Goal: Information Seeking & Learning: Learn about a topic

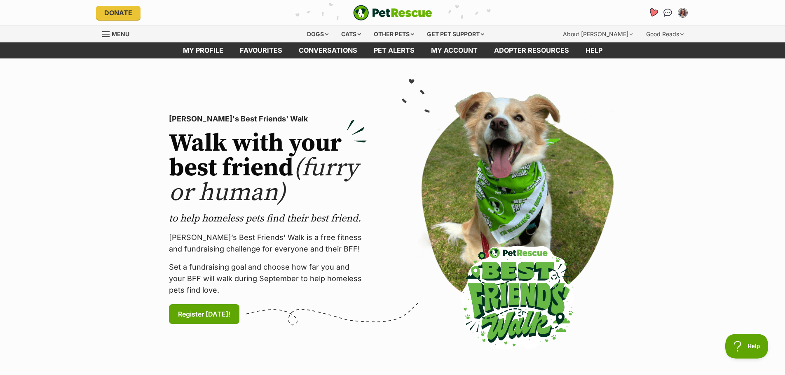
click at [647, 14] on link "Favourites" at bounding box center [652, 12] width 17 height 17
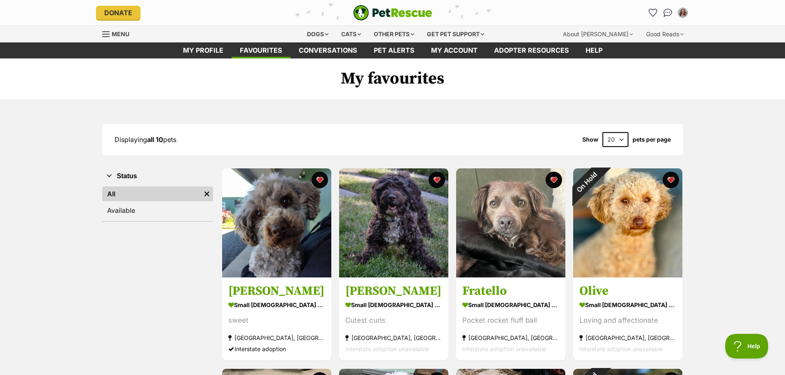
click at [109, 33] on div "Menu" at bounding box center [106, 34] width 8 height 7
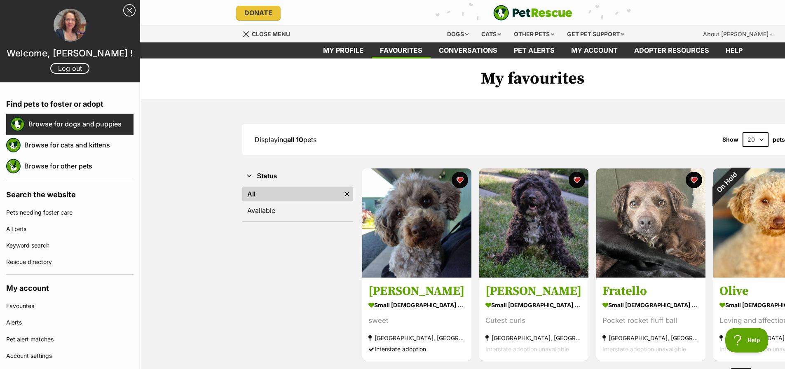
click at [36, 125] on link "Browse for dogs and puppies" at bounding box center [80, 123] width 105 height 17
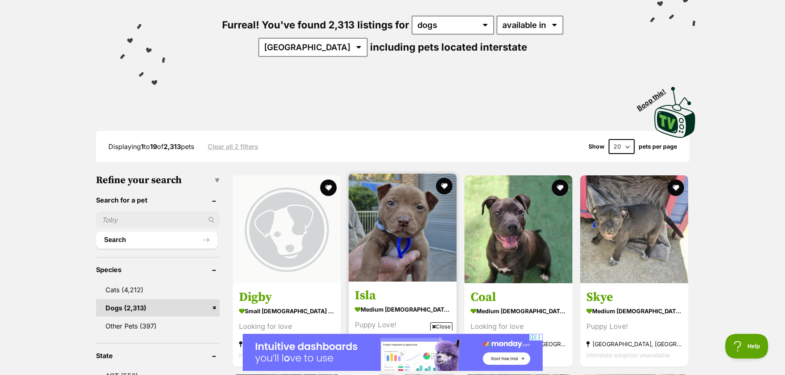
scroll to position [41, 0]
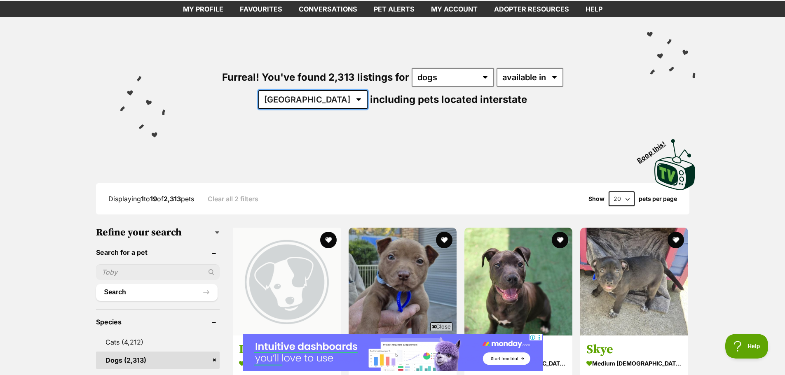
click at [367, 90] on select "Australia ACT NSW NT QLD SA TAS VIC WA" at bounding box center [312, 99] width 109 height 19
select select "WA"
click at [367, 90] on select "Australia ACT NSW NT QLD SA TAS VIC WA" at bounding box center [312, 99] width 109 height 19
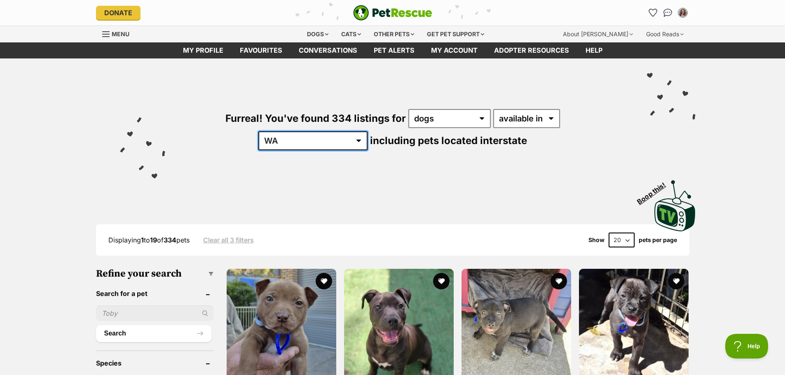
click at [367, 131] on select "[GEOGRAPHIC_DATA] [GEOGRAPHIC_DATA] [GEOGRAPHIC_DATA] [GEOGRAPHIC_DATA] [GEOGRA…" at bounding box center [312, 140] width 109 height 19
select select "VIC"
click at [367, 131] on select "[GEOGRAPHIC_DATA] [GEOGRAPHIC_DATA] [GEOGRAPHIC_DATA] [GEOGRAPHIC_DATA] [GEOGRA…" at bounding box center [312, 140] width 109 height 19
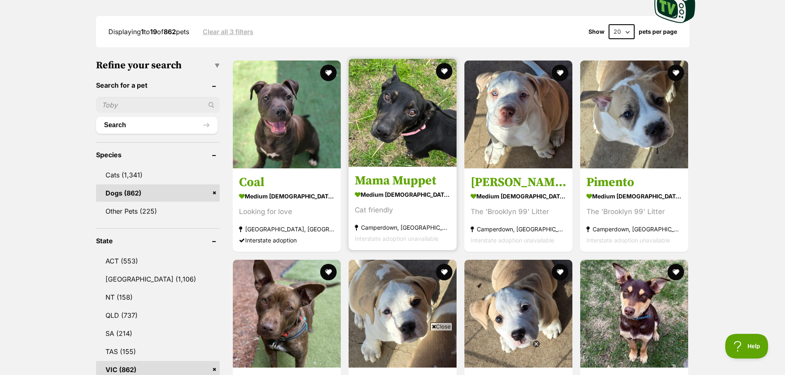
click at [374, 161] on img at bounding box center [402, 113] width 108 height 108
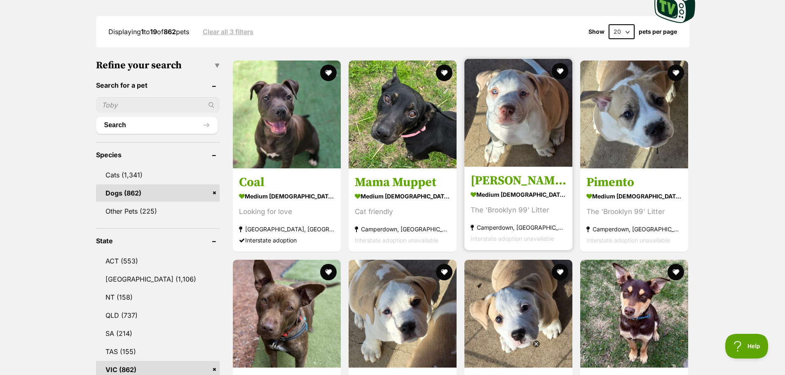
click at [521, 136] on img at bounding box center [518, 113] width 108 height 108
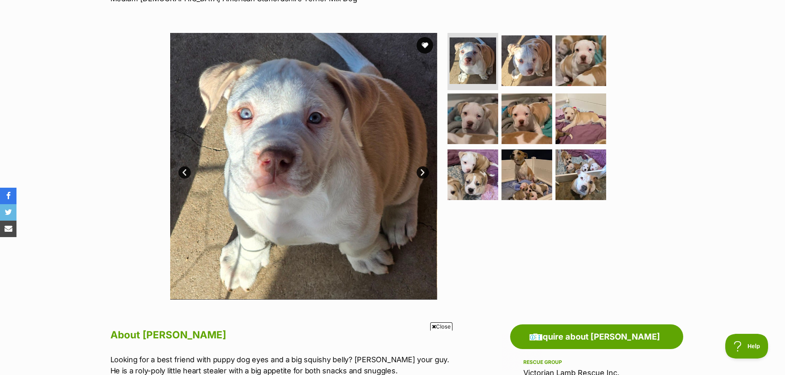
scroll to position [124, 0]
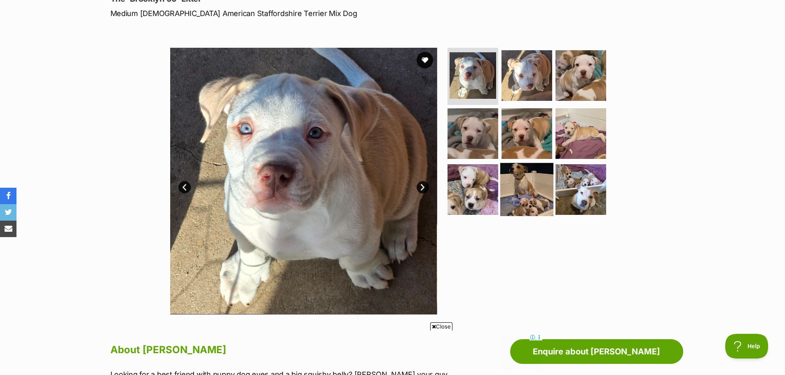
click at [526, 181] on img at bounding box center [526, 189] width 53 height 53
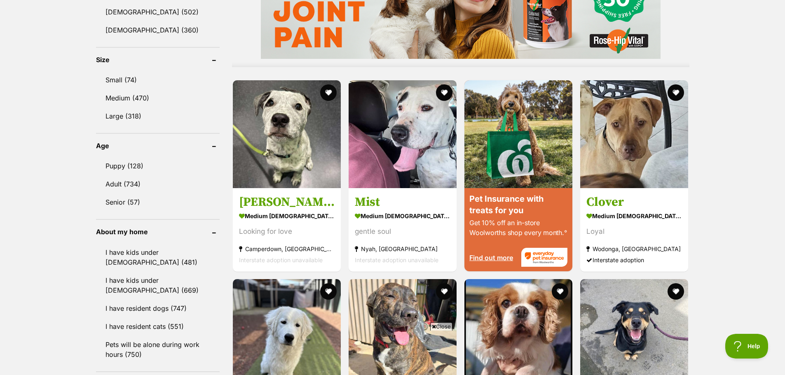
scroll to position [618, 0]
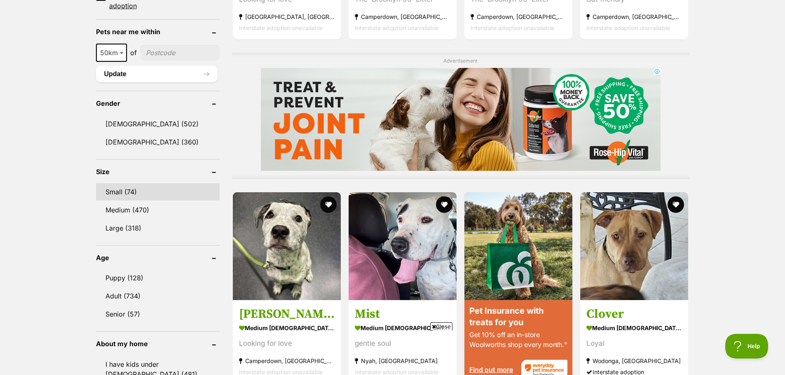
click at [114, 194] on link "Small (74)" at bounding box center [158, 191] width 124 height 17
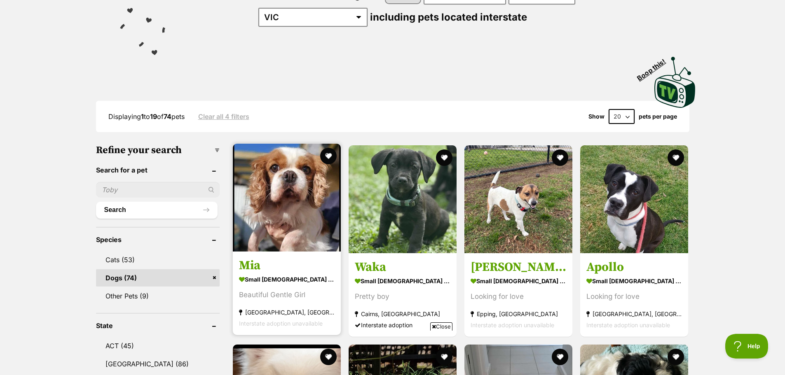
click at [304, 206] on img at bounding box center [287, 198] width 108 height 108
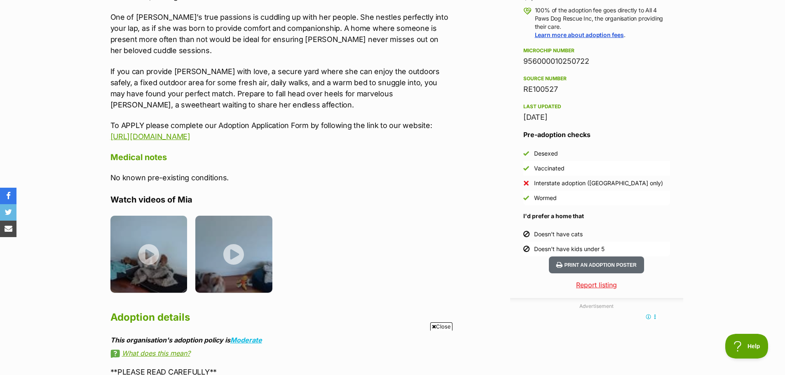
scroll to position [618, 0]
